Goal: Navigation & Orientation: Understand site structure

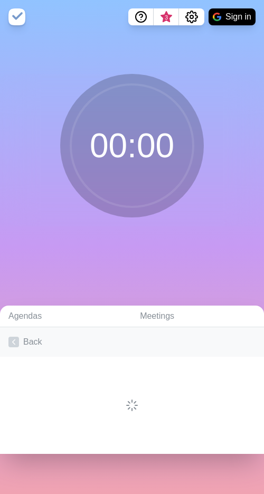
click at [8, 334] on link "Back" at bounding box center [132, 342] width 264 height 30
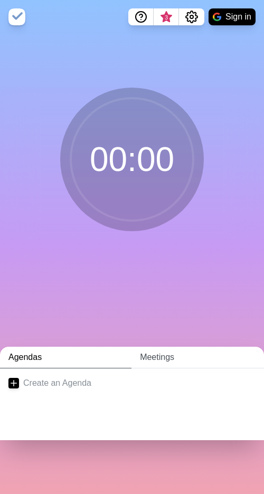
click at [149, 359] on link "Meetings" at bounding box center [197, 358] width 133 height 22
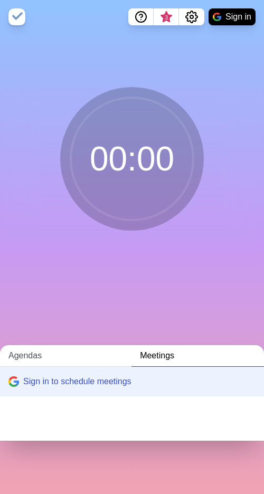
click at [50, 355] on link "Agendas" at bounding box center [65, 356] width 131 height 22
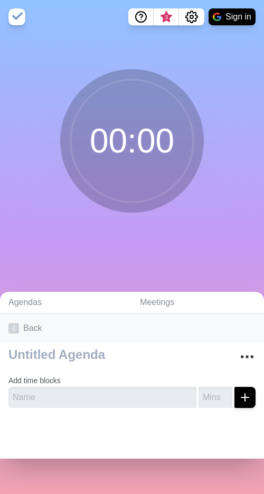
click at [36, 331] on link "Back" at bounding box center [132, 329] width 264 height 30
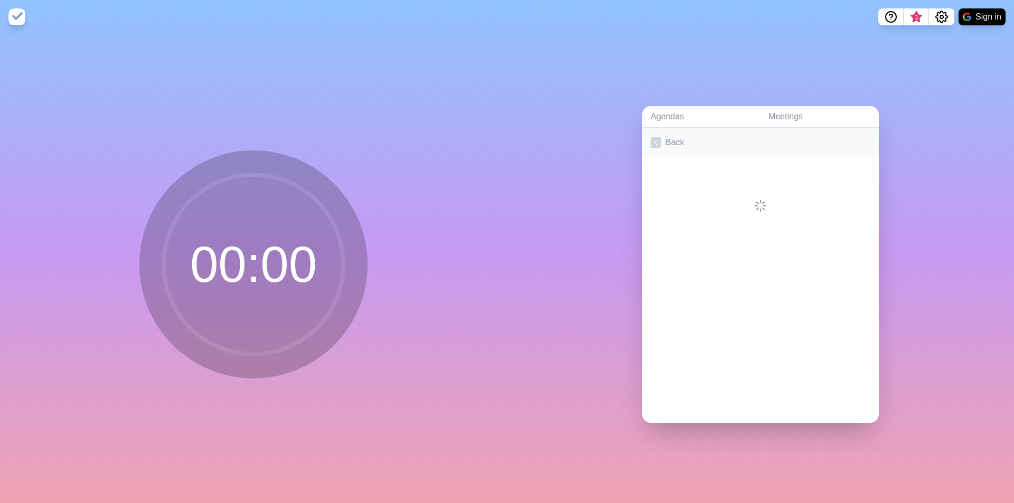
click at [668, 131] on link "Back" at bounding box center [760, 143] width 237 height 30
click at [802, 110] on link "Meetings" at bounding box center [819, 117] width 119 height 22
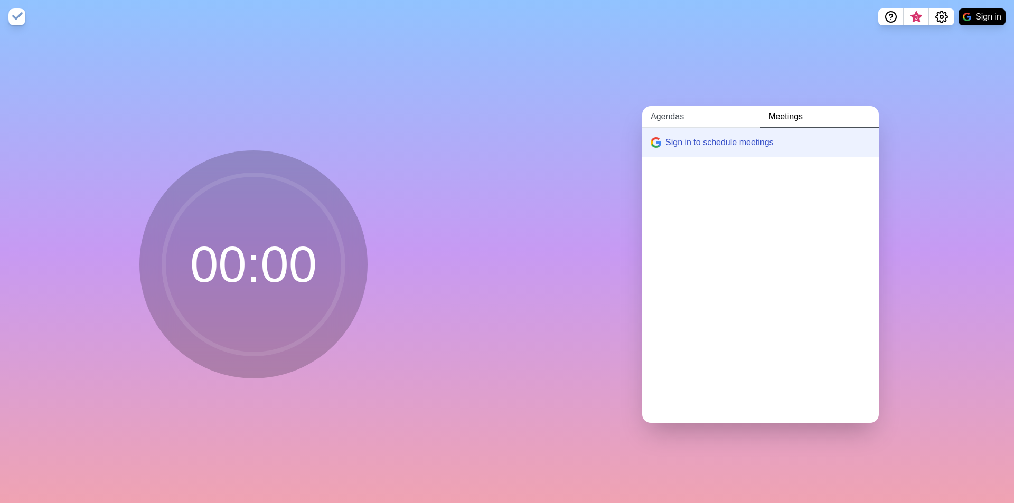
click at [693, 116] on link "Agendas" at bounding box center [701, 117] width 118 height 22
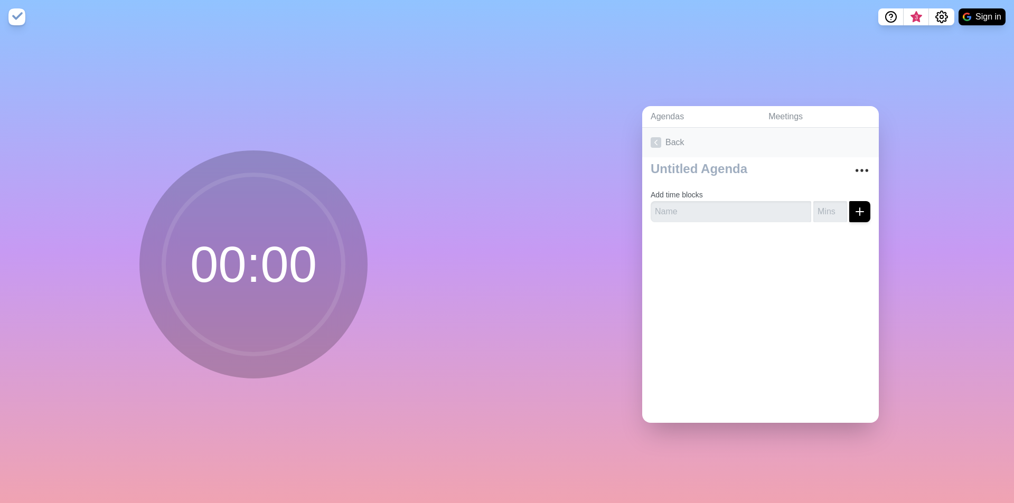
click at [665, 136] on link "Back" at bounding box center [760, 143] width 237 height 30
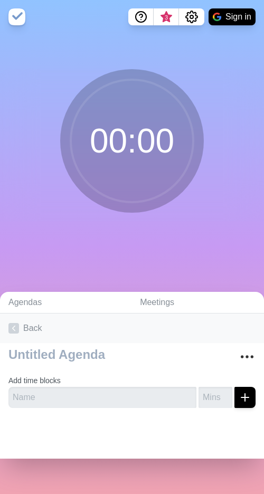
click at [29, 330] on link "Back" at bounding box center [132, 329] width 264 height 30
